Goal: Task Accomplishment & Management: Use online tool/utility

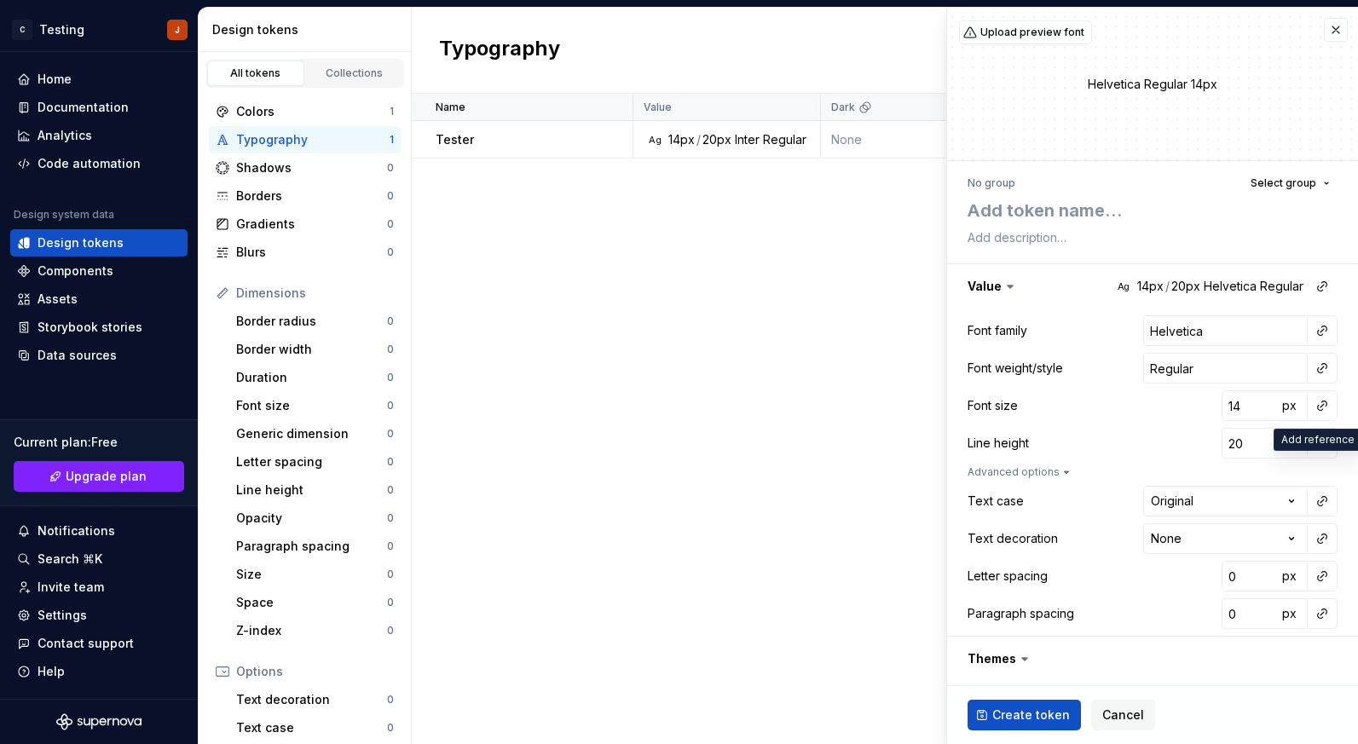
scroll to position [148, 0]
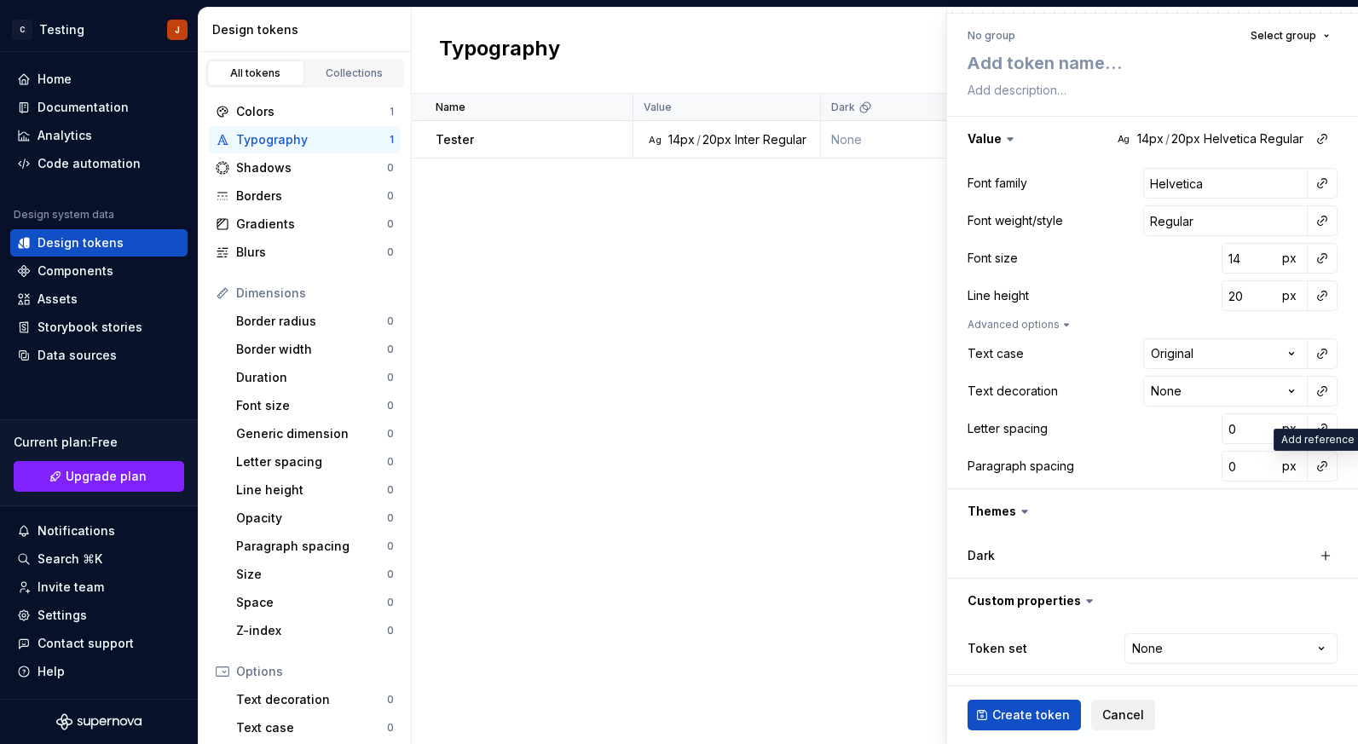
click at [1111, 714] on span "Cancel" at bounding box center [1123, 715] width 42 height 17
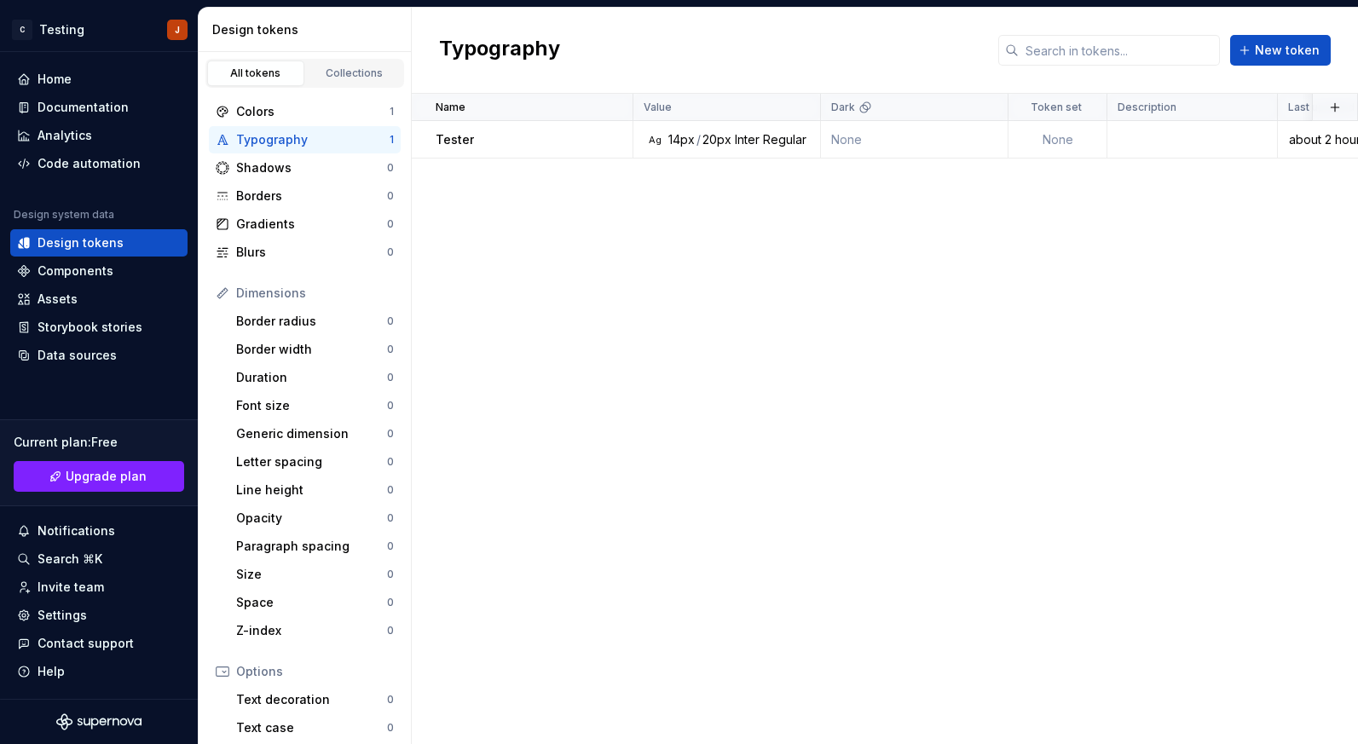
click at [287, 291] on div "Dimensions" at bounding box center [315, 293] width 158 height 17
click at [301, 327] on div "Border radius" at bounding box center [311, 321] width 151 height 17
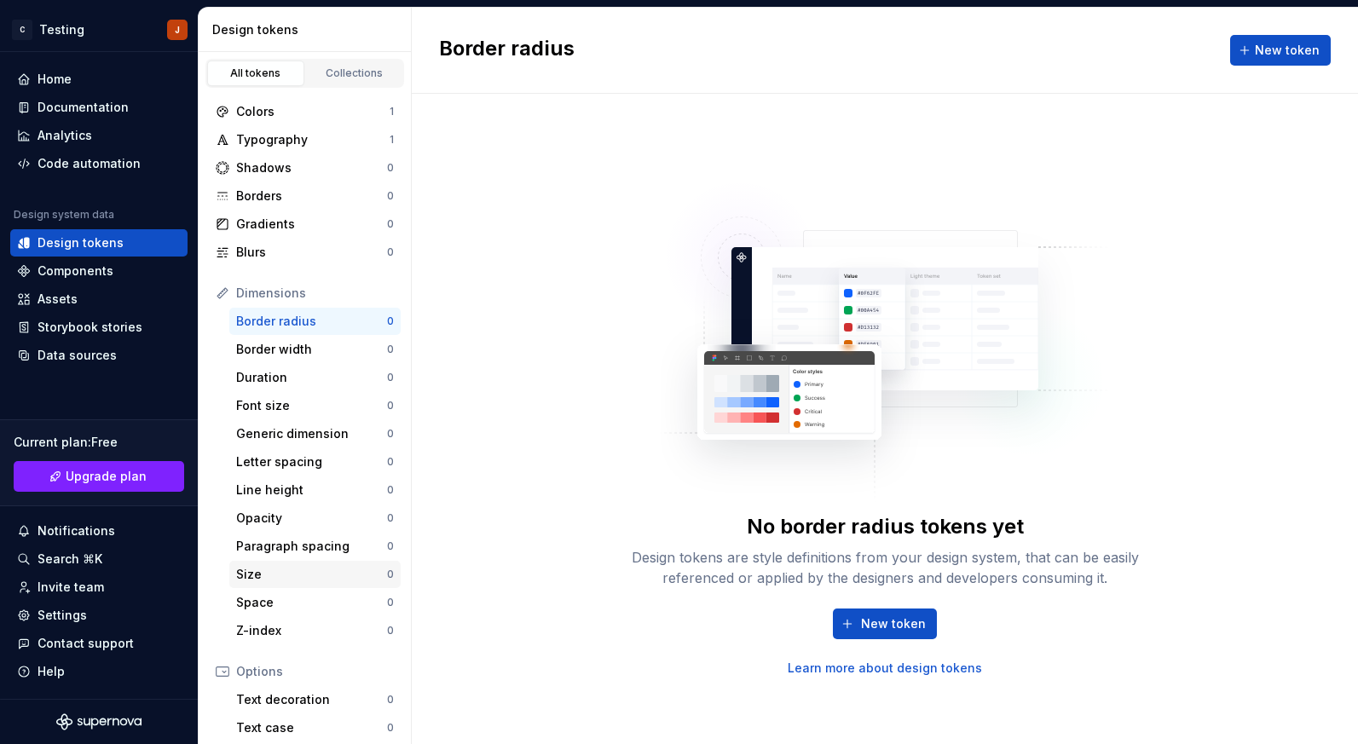
click at [315, 570] on div "Size" at bounding box center [311, 574] width 151 height 17
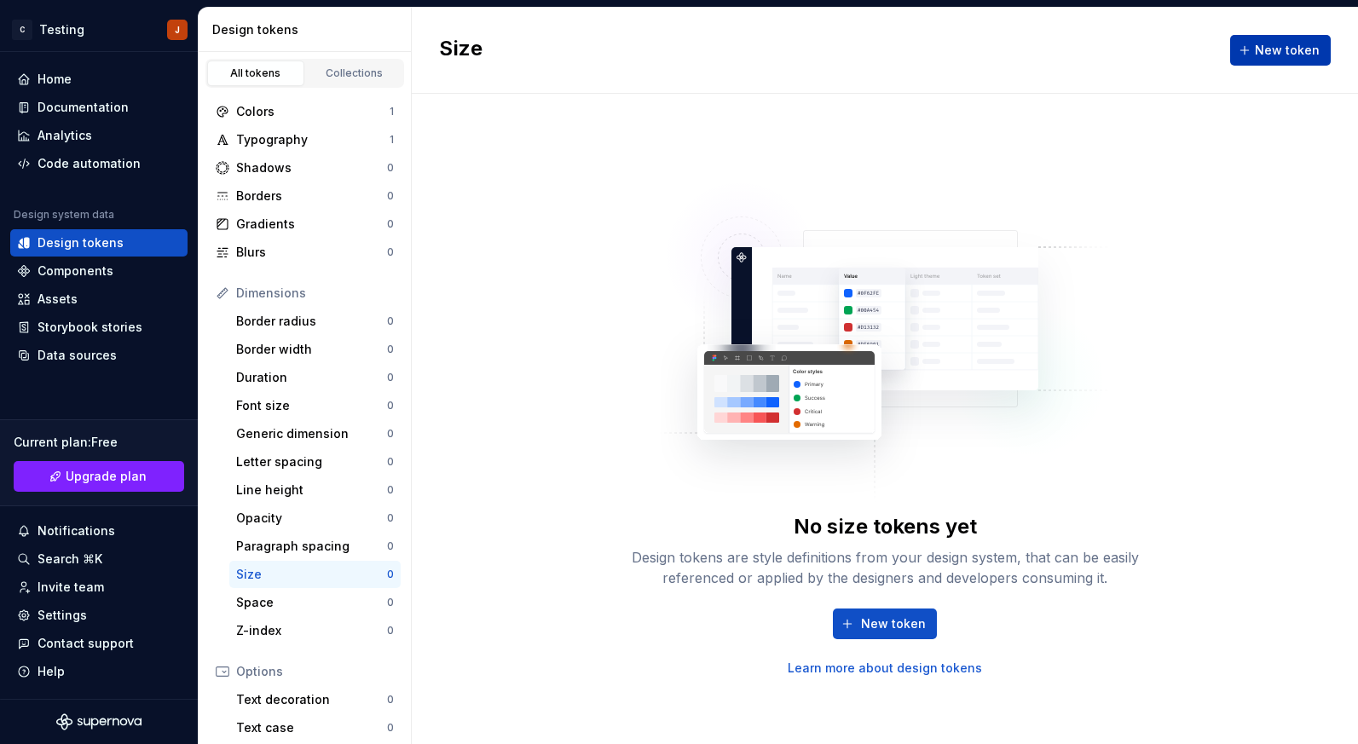
click at [1277, 42] on span "New token" at bounding box center [1287, 50] width 65 height 17
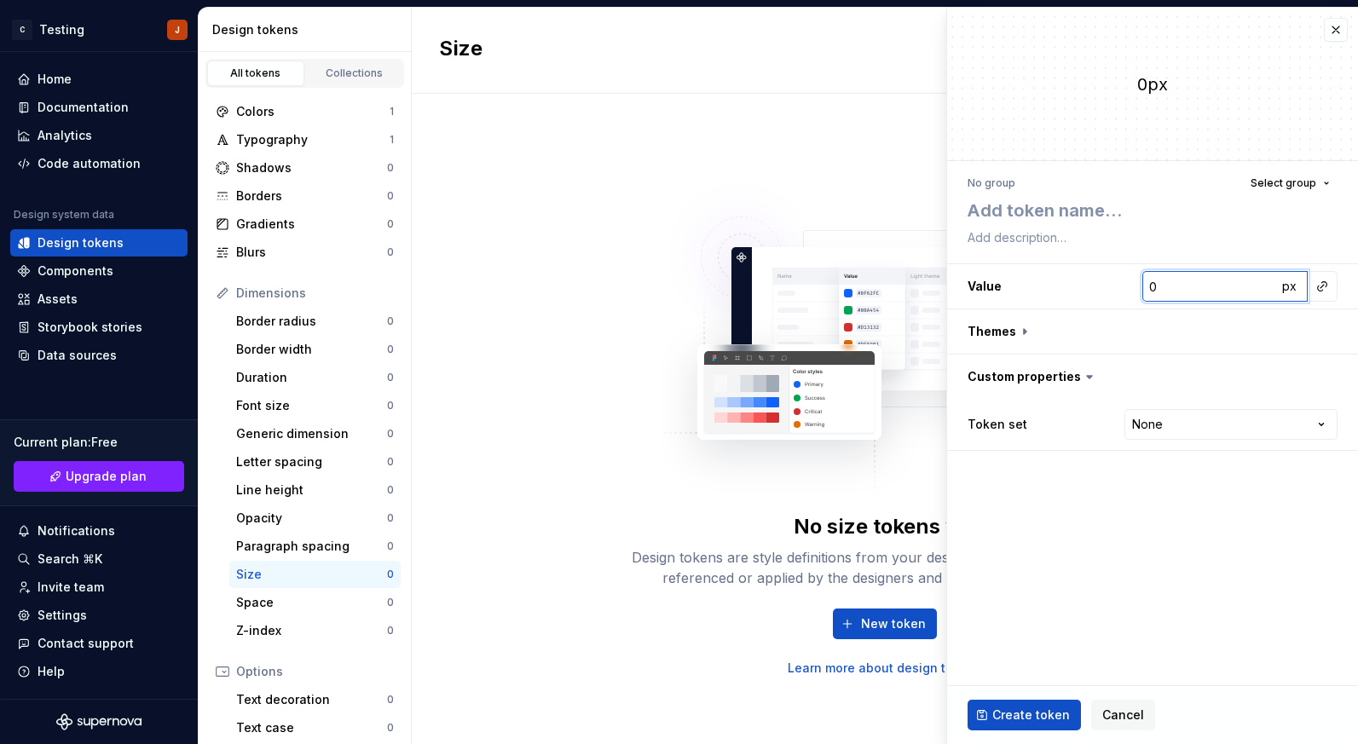
click at [1172, 286] on input "0" at bounding box center [1210, 286] width 135 height 31
type textarea "*"
type input "8"
click at [1114, 217] on textarea at bounding box center [1149, 210] width 370 height 31
type textarea "*"
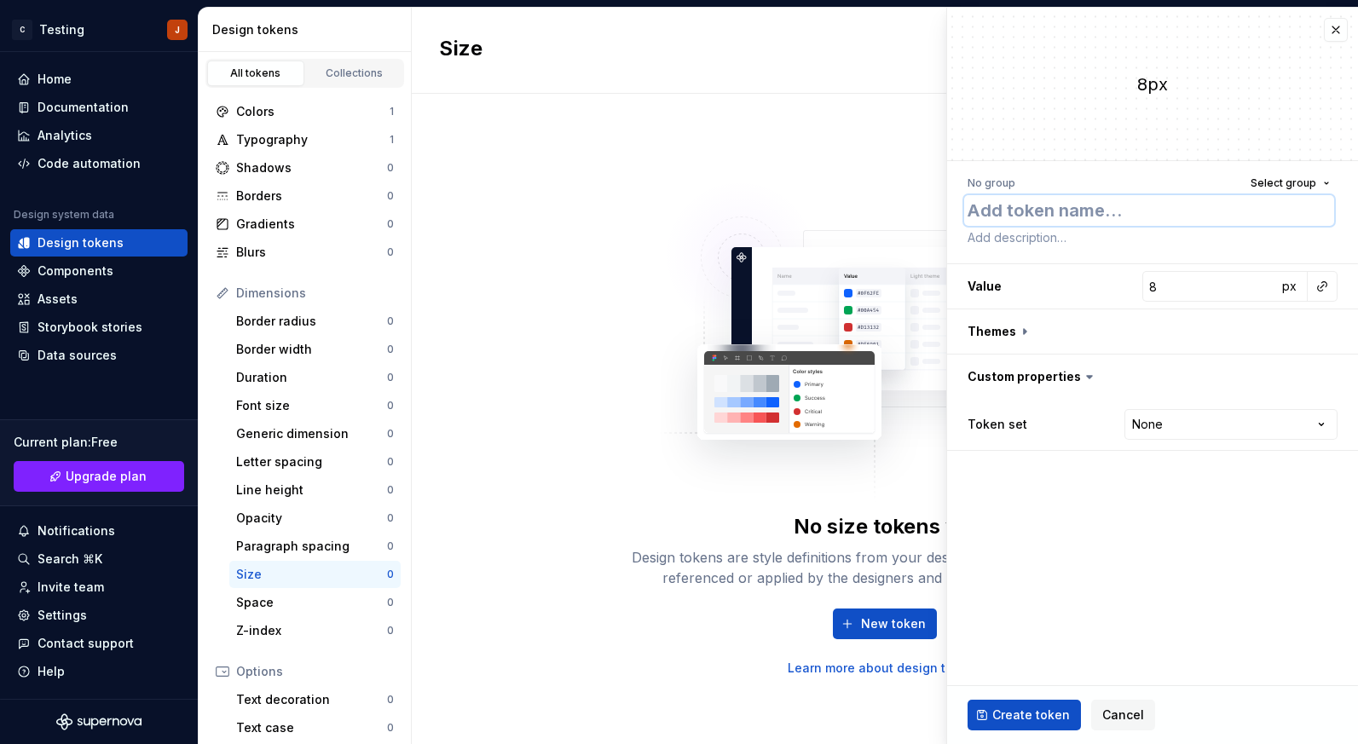
type textarea "t"
type textarea "*"
type textarea "te"
type textarea "*"
type textarea "tes"
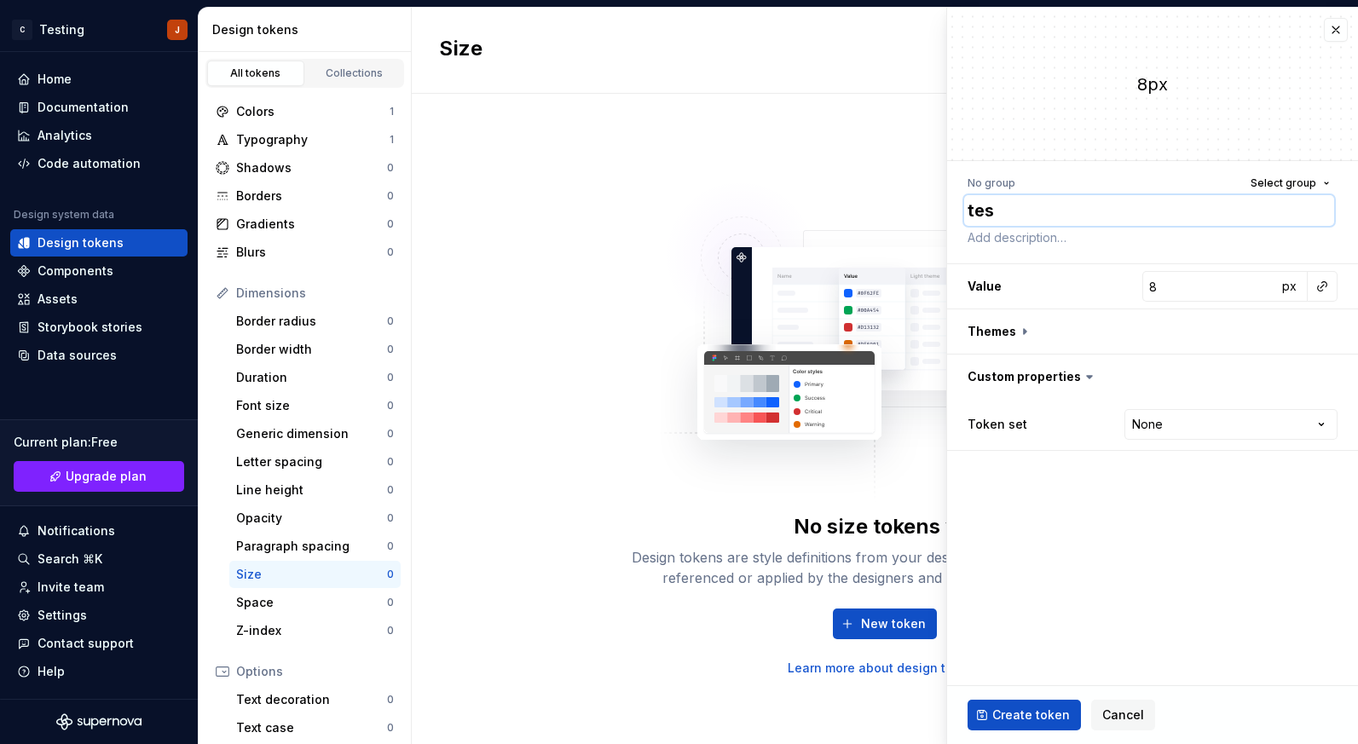
type textarea "*"
type textarea "test"
click at [1235, 424] on html "C Testing J Home Documentation Analytics Code automation Design system data Des…" at bounding box center [679, 372] width 1358 height 744
select select "**********"
click at [1047, 712] on span "Create token" at bounding box center [1031, 715] width 78 height 17
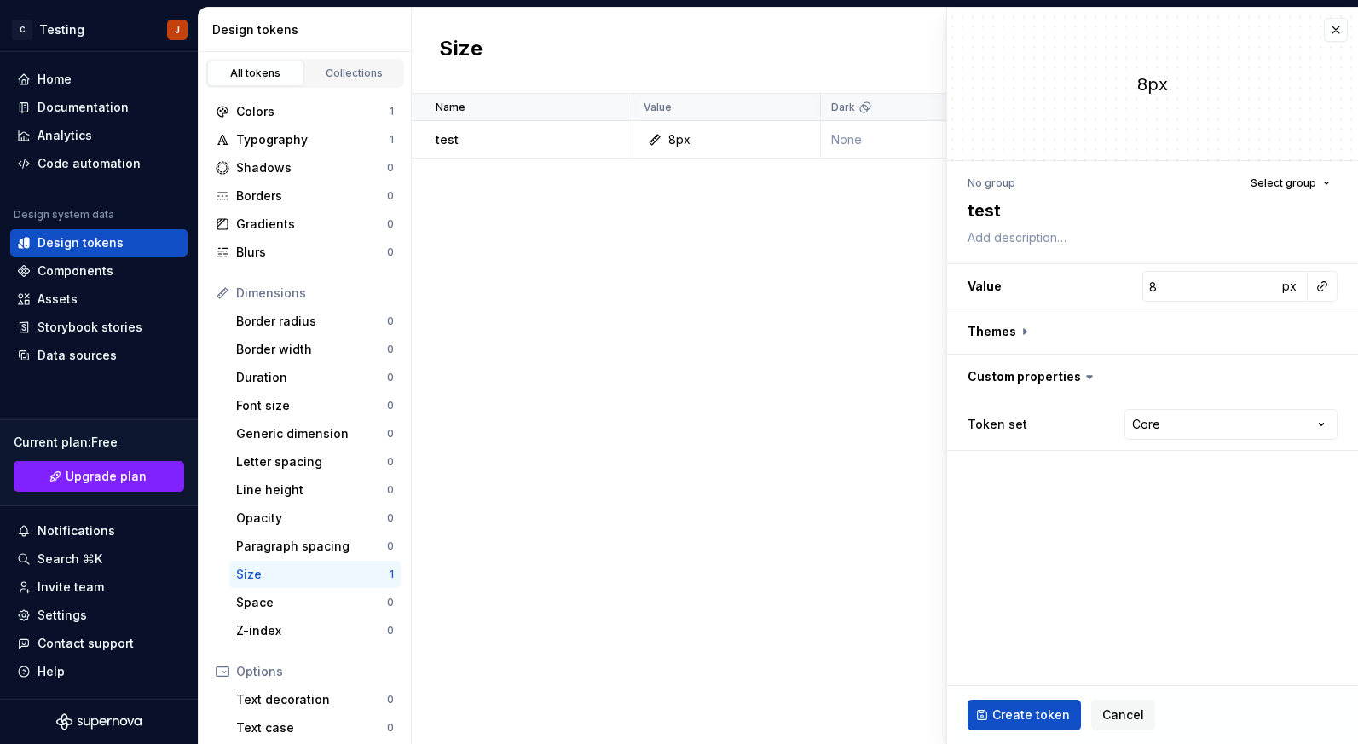
type textarea "*"
type input "0"
